Goal: Task Accomplishment & Management: Use online tool/utility

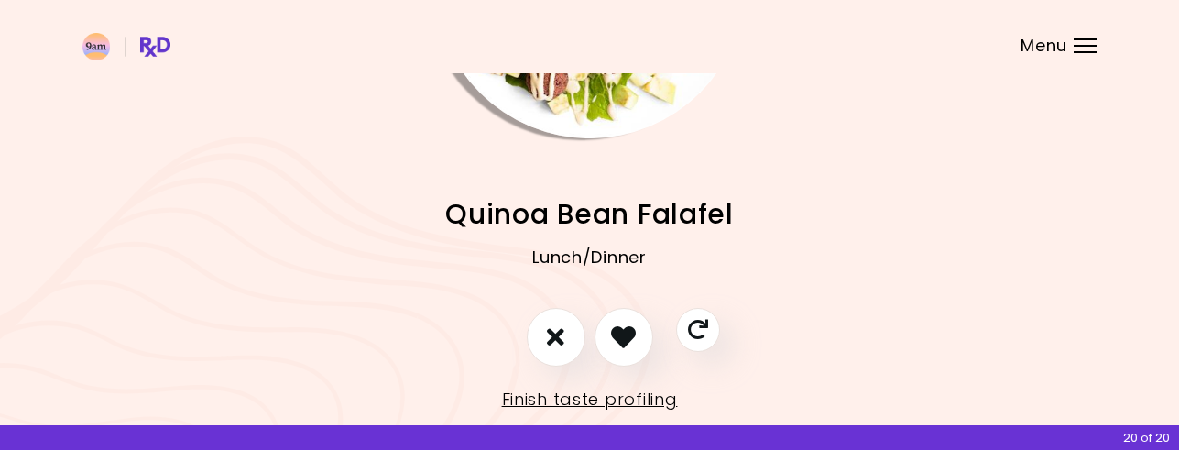
scroll to position [293, 0]
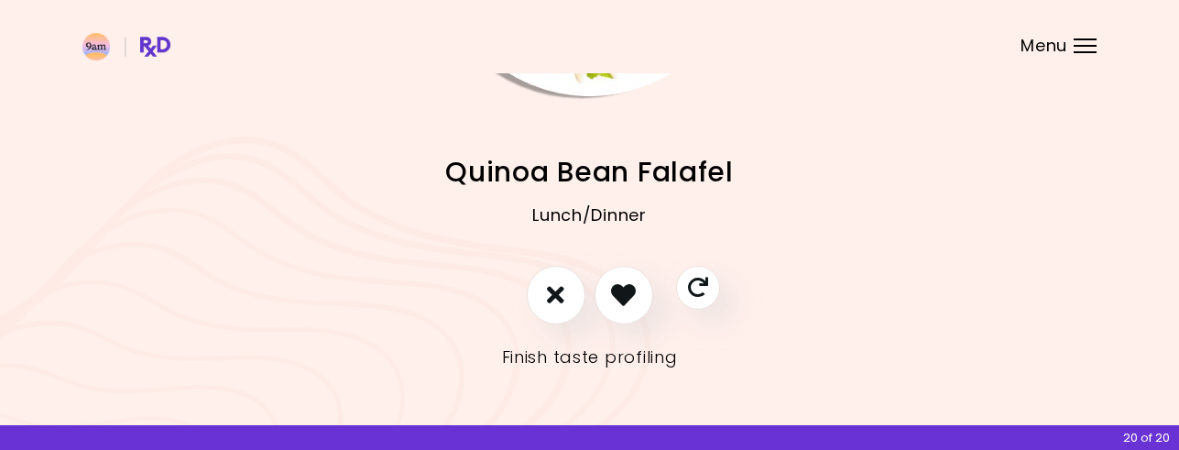
click at [579, 349] on link "Finish taste profiling" at bounding box center [590, 357] width 176 height 29
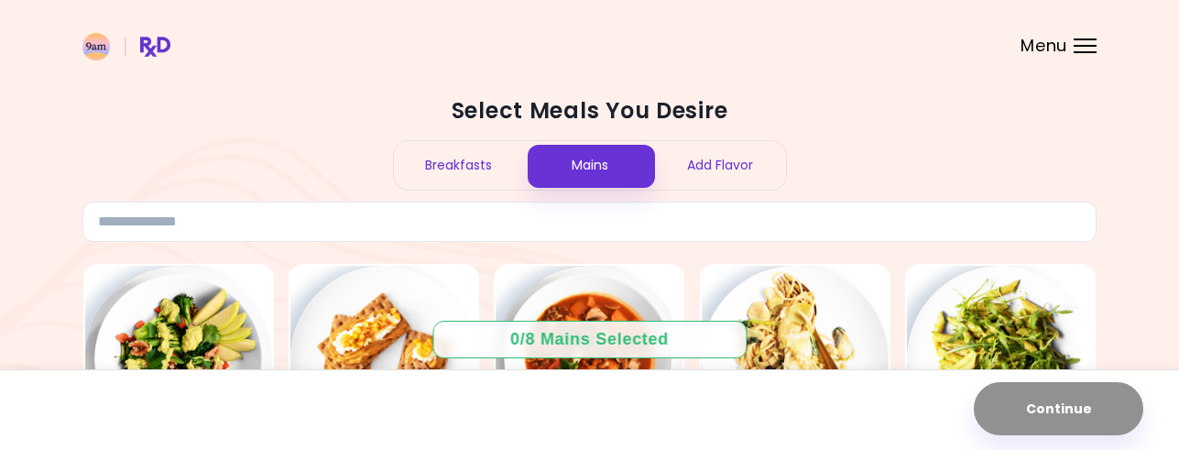
click at [485, 168] on div "Breakfasts" at bounding box center [459, 165] width 131 height 49
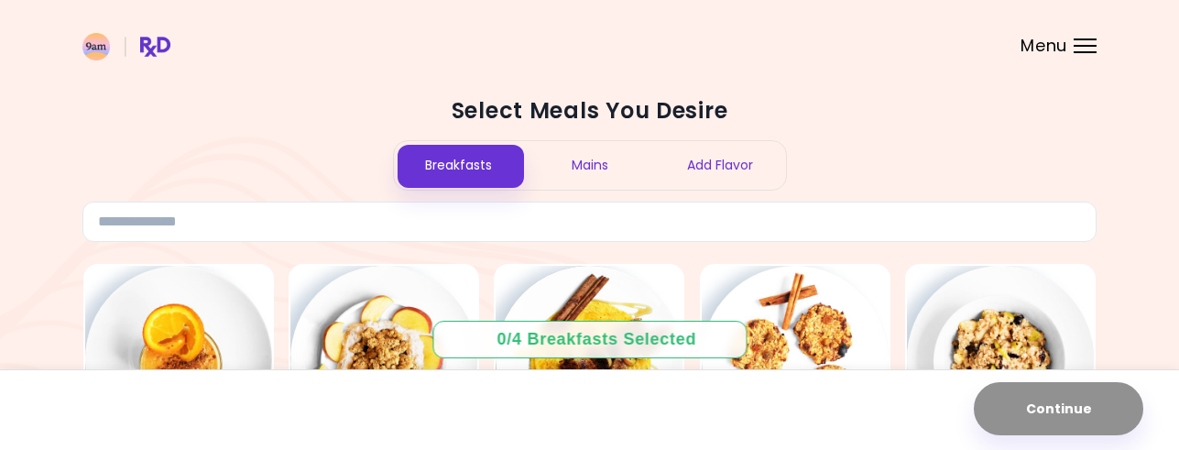
click at [1016, 147] on div "Select Meals You Desire Breakfasts Mains Add Flavor" at bounding box center [589, 169] width 1014 height 146
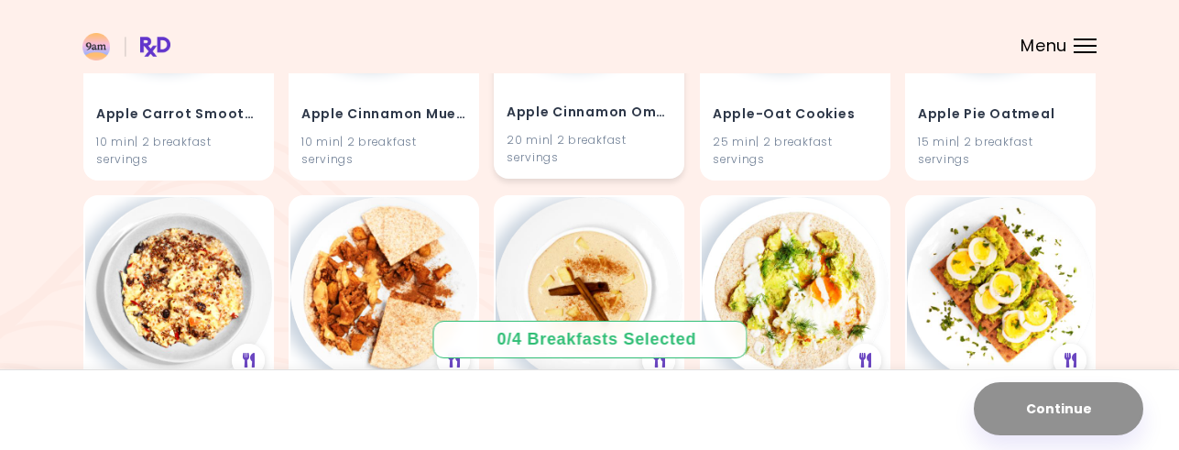
click at [584, 83] on div "Apple Cinnamon Omelet 20 min | 2 breakfast servings" at bounding box center [589, 123] width 187 height 107
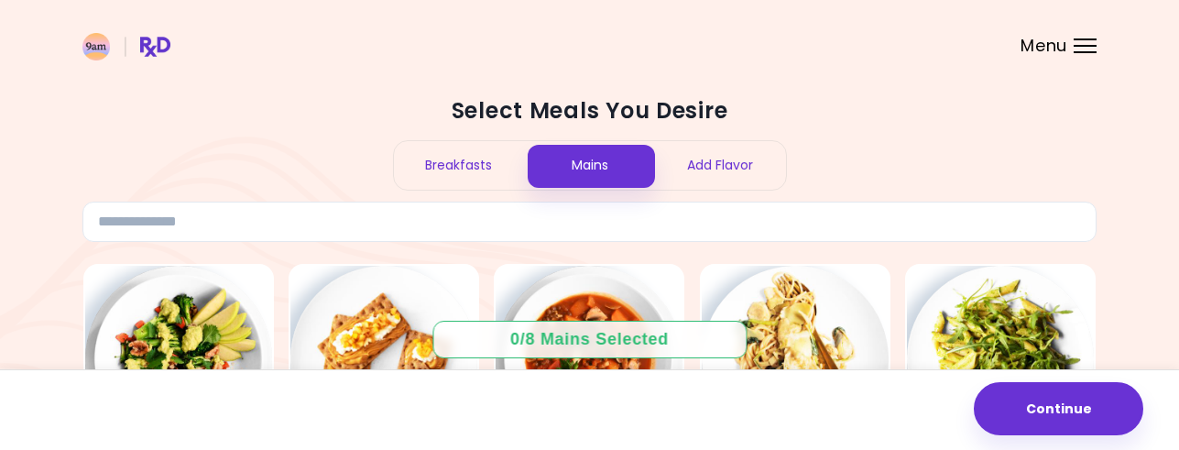
click at [459, 169] on div "Breakfasts" at bounding box center [459, 165] width 131 height 49
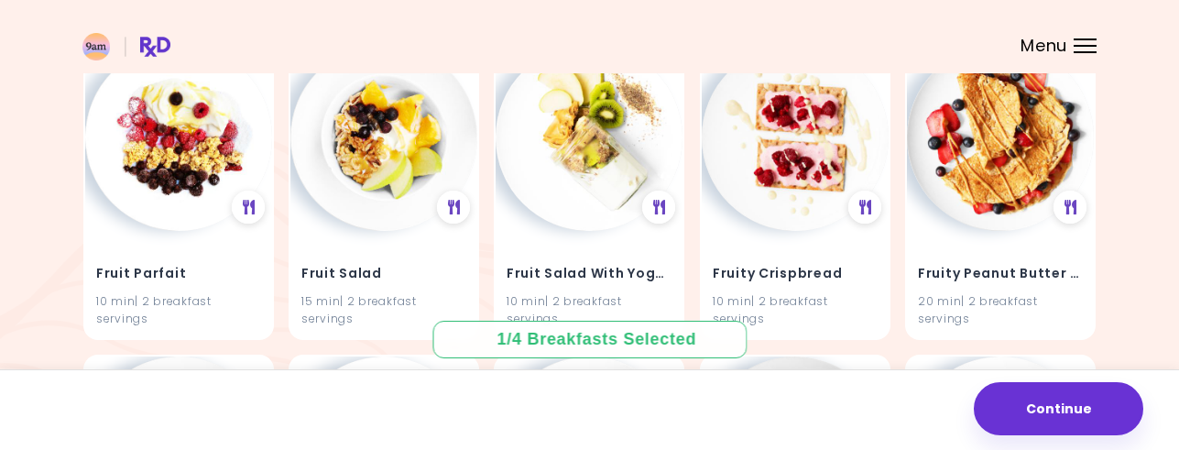
scroll to position [4321, 0]
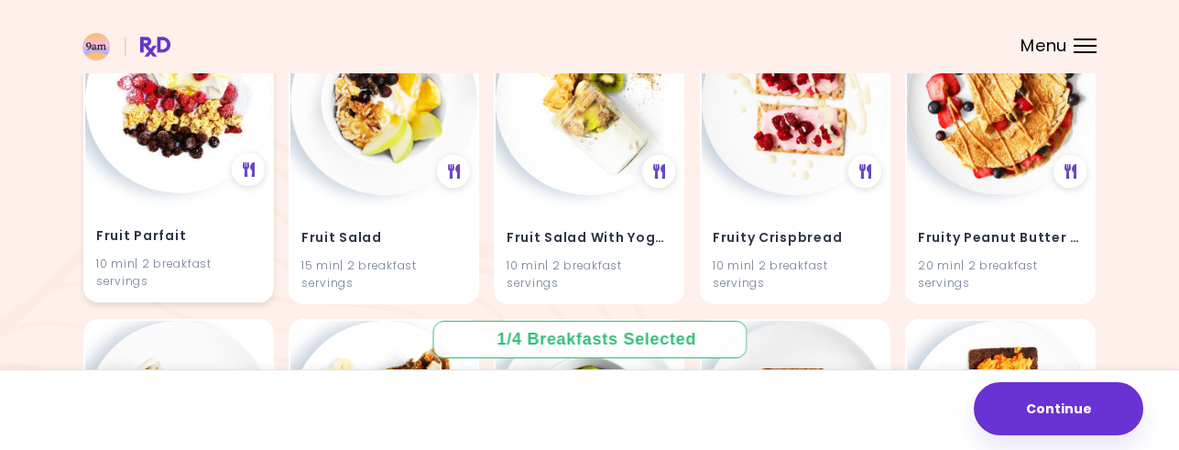
click at [185, 154] on img at bounding box center [178, 99] width 187 height 187
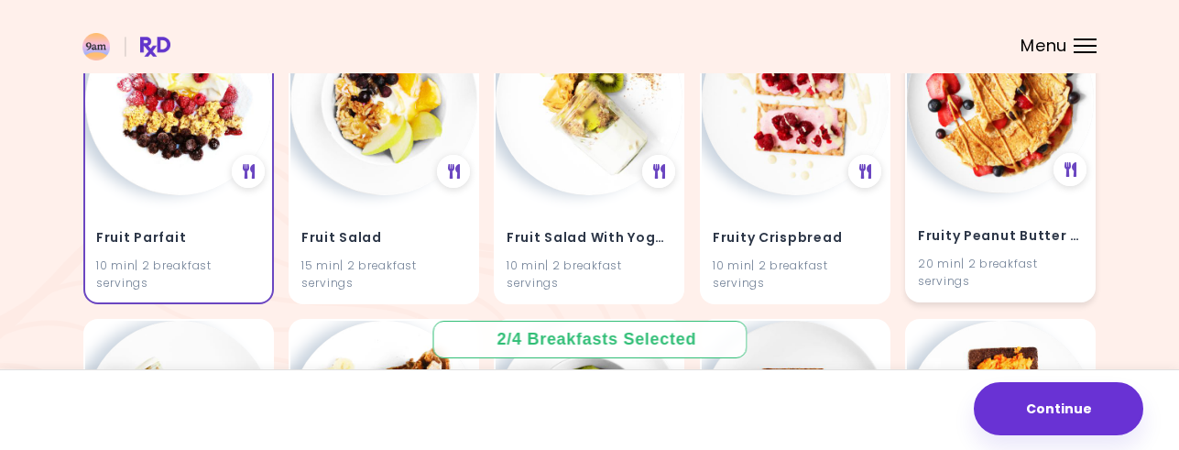
click at [1043, 237] on h4 "Fruity Peanut Butter Crepes" at bounding box center [1000, 236] width 165 height 29
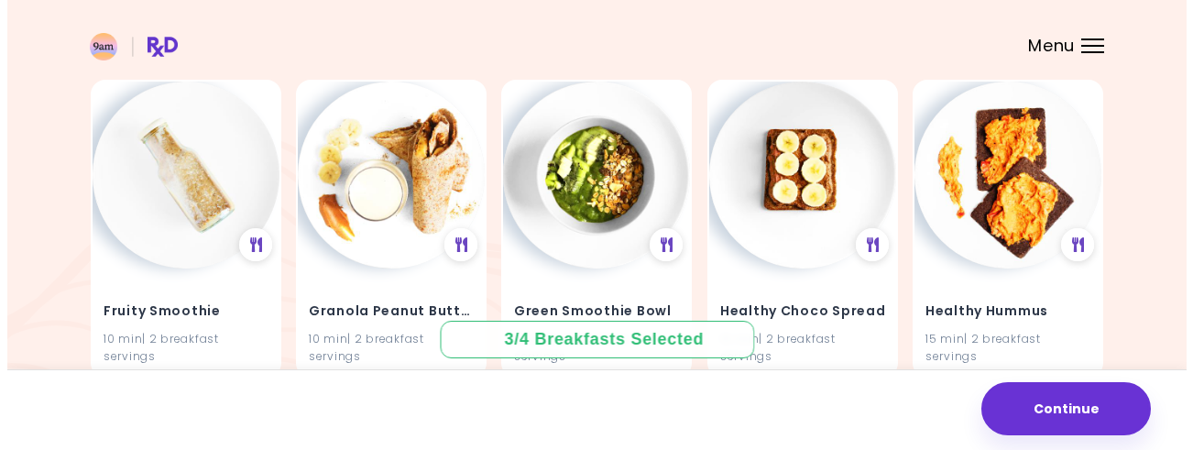
scroll to position [4584, 0]
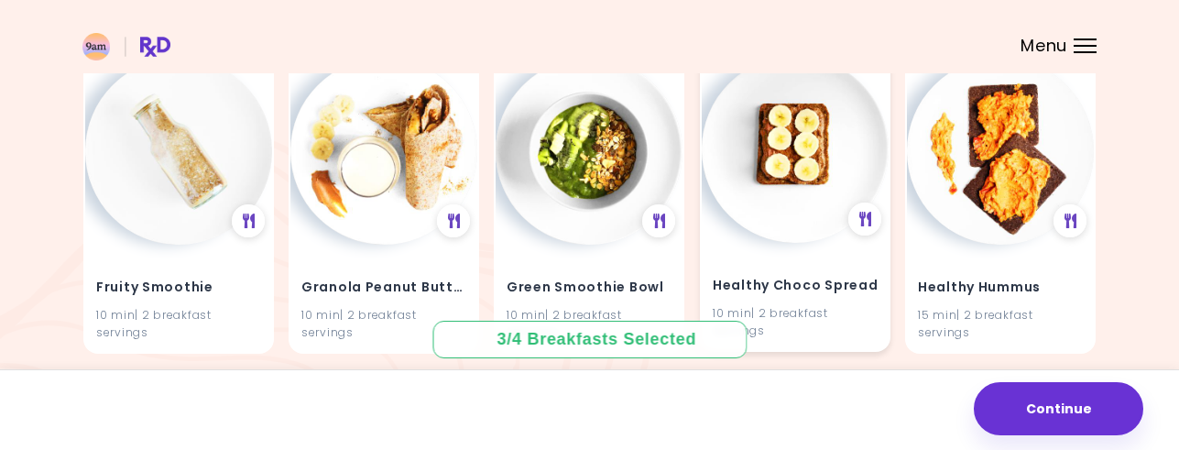
click at [764, 295] on h4 "Healthy Choco Spread" at bounding box center [795, 285] width 165 height 29
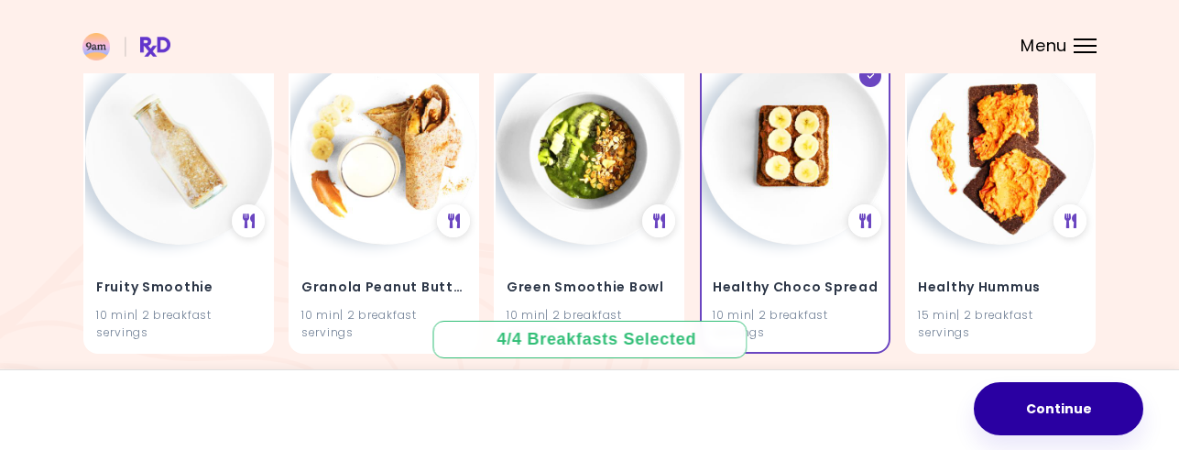
click at [1027, 392] on button "Continue" at bounding box center [1058, 408] width 169 height 53
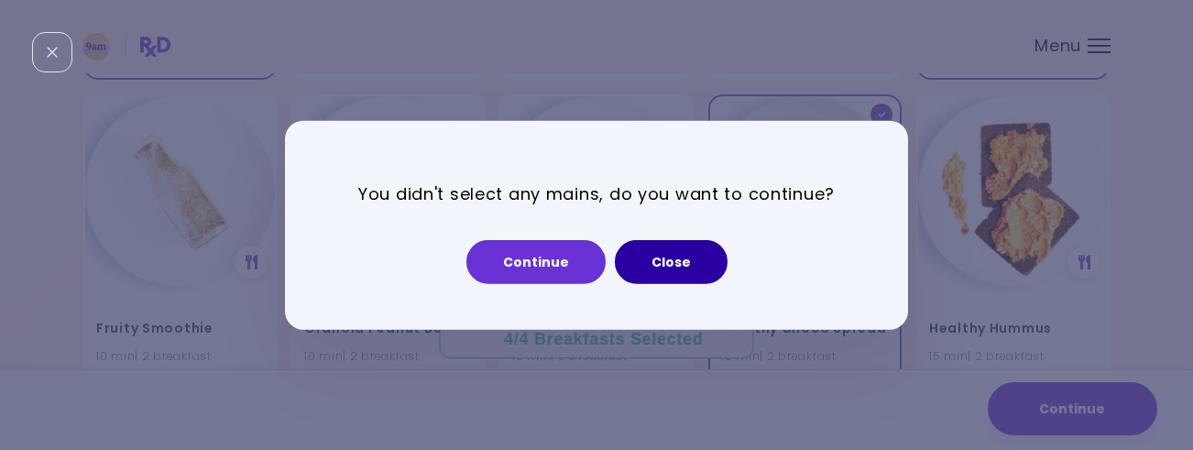
click at [677, 273] on button "Close" at bounding box center [671, 262] width 113 height 44
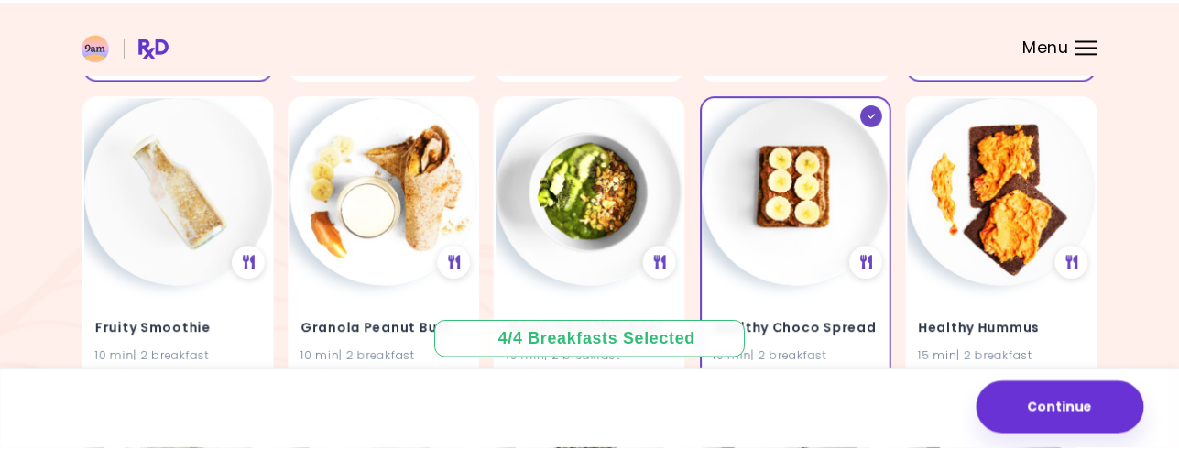
scroll to position [4545, 0]
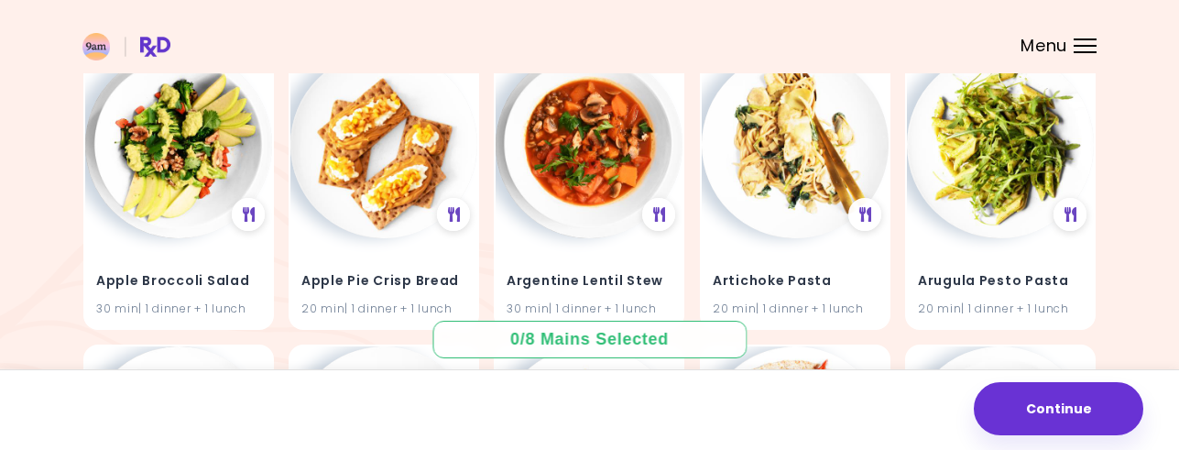
scroll to position [221, 0]
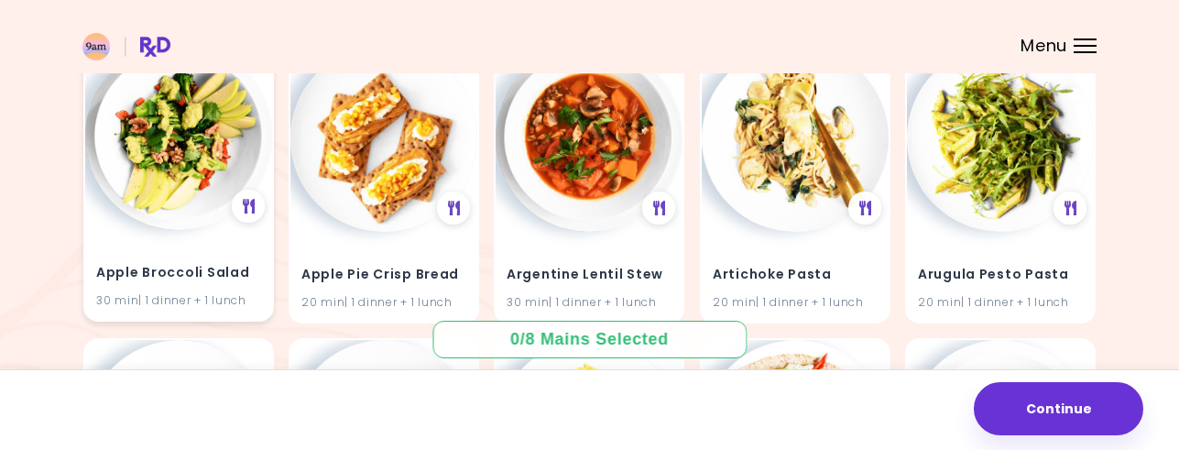
click at [188, 224] on img at bounding box center [178, 136] width 187 height 187
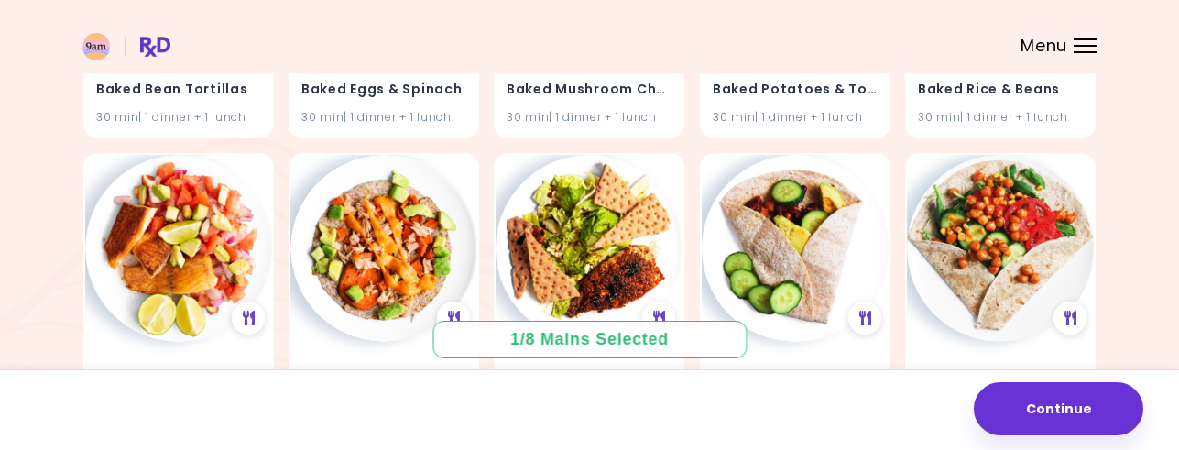
scroll to position [1893, 0]
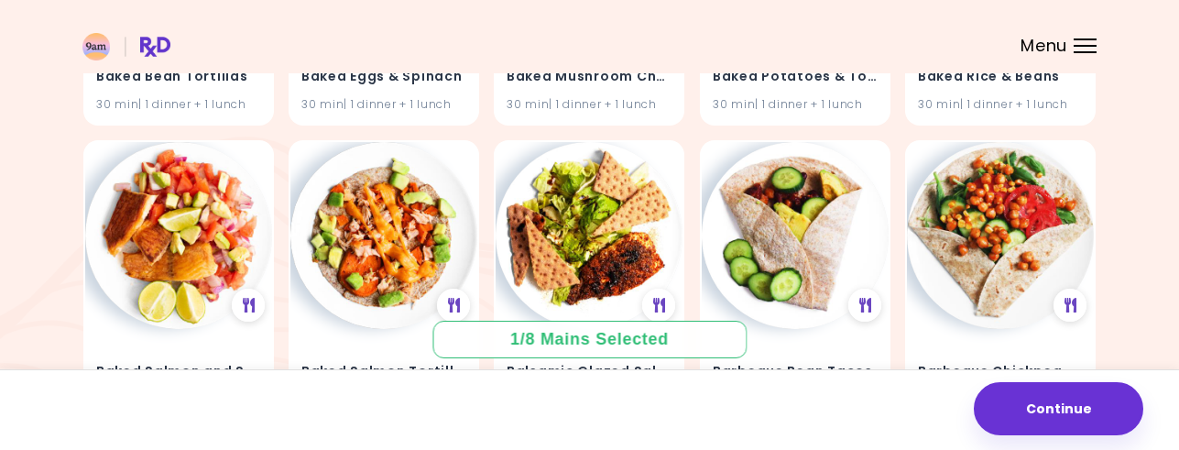
click at [1087, 45] on div at bounding box center [1085, 46] width 23 height 2
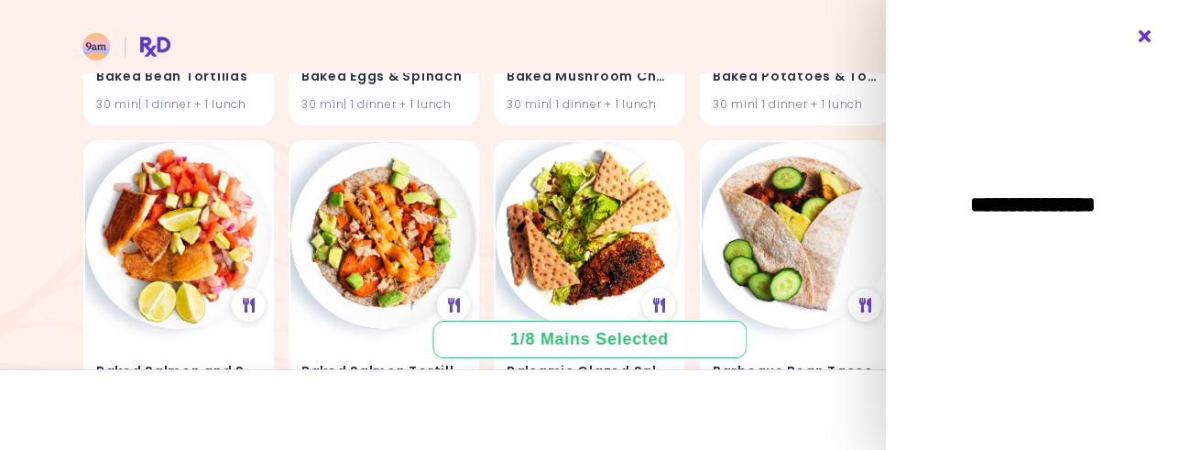
click at [1147, 39] on icon "Close" at bounding box center [1145, 36] width 17 height 13
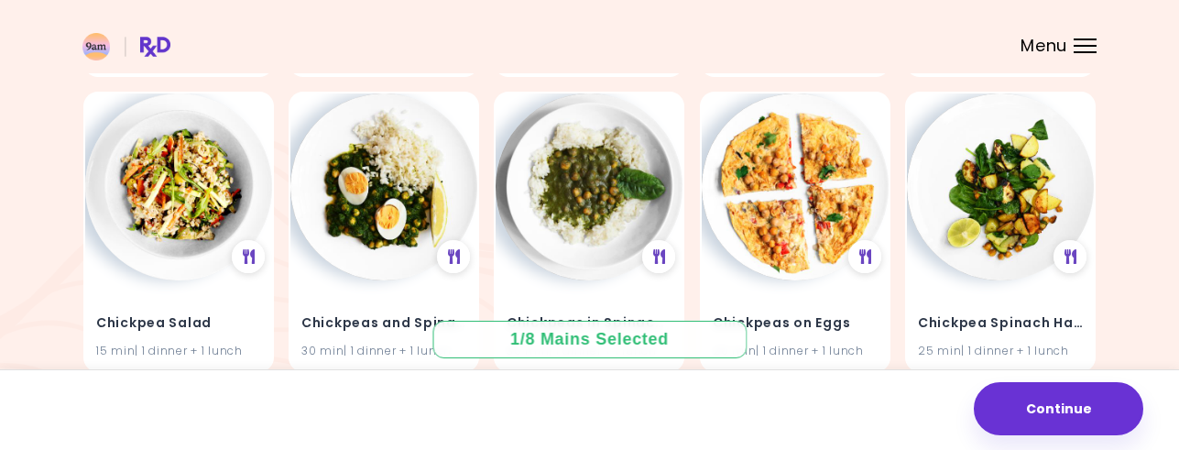
scroll to position [7568, 0]
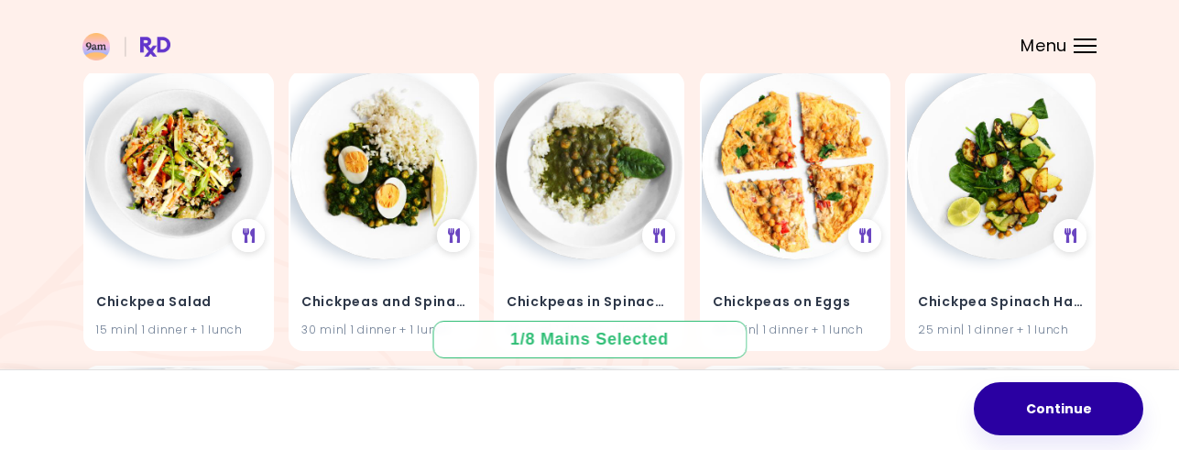
click at [1038, 386] on button "Continue" at bounding box center [1058, 408] width 169 height 53
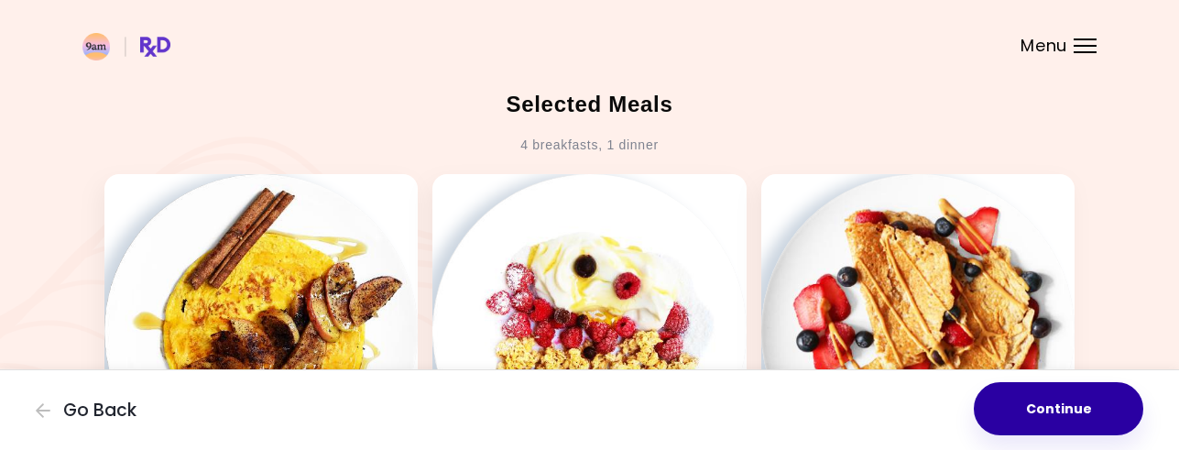
click at [1046, 414] on button "Continue" at bounding box center [1058, 408] width 169 height 53
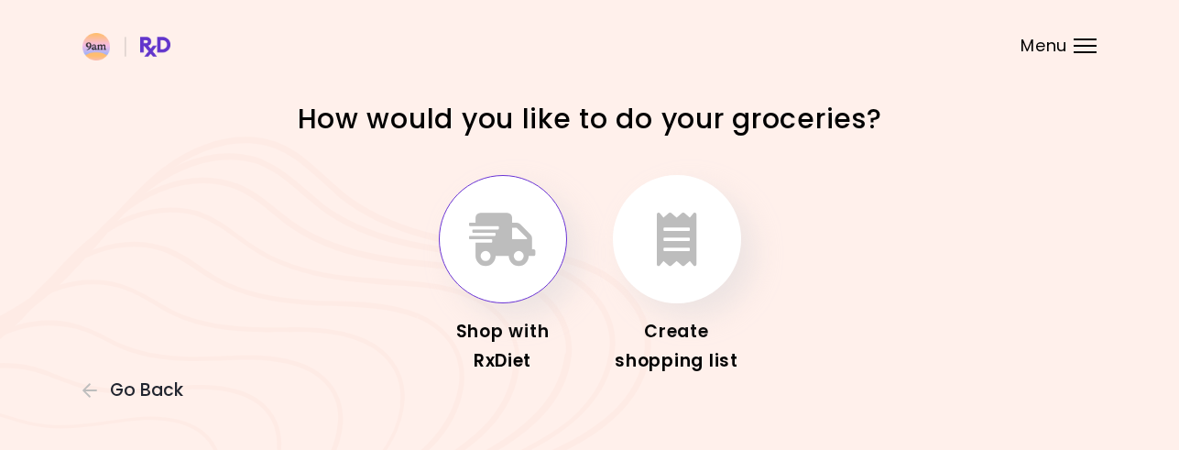
click at [477, 256] on icon "button" at bounding box center [502, 239] width 67 height 53
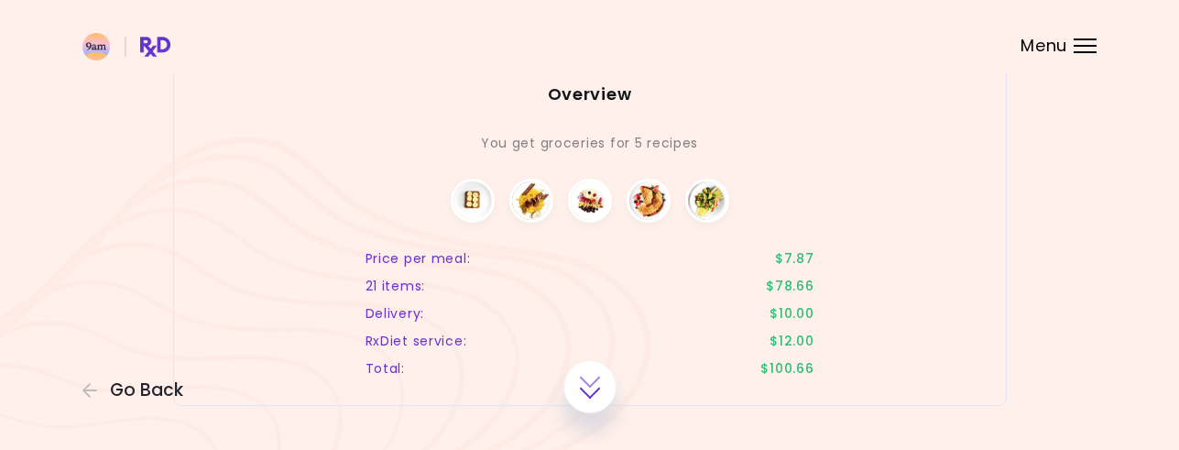
scroll to position [198, 0]
